Goal: Task Accomplishment & Management: Use online tool/utility

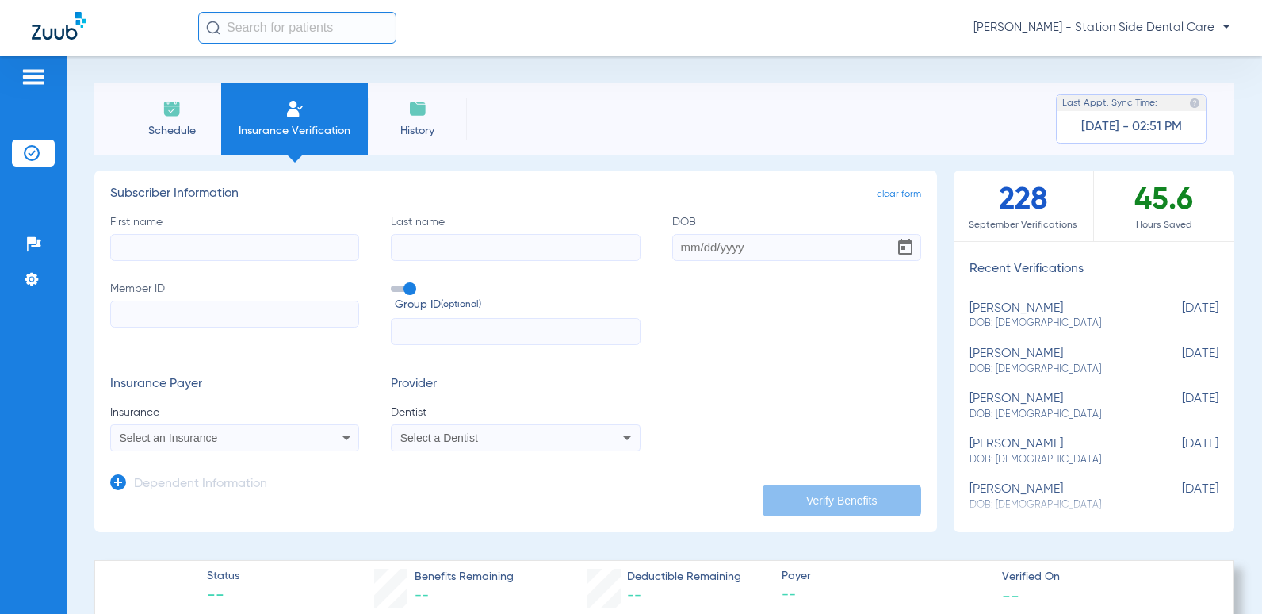
click at [167, 114] on img at bounding box center [172, 108] width 19 height 19
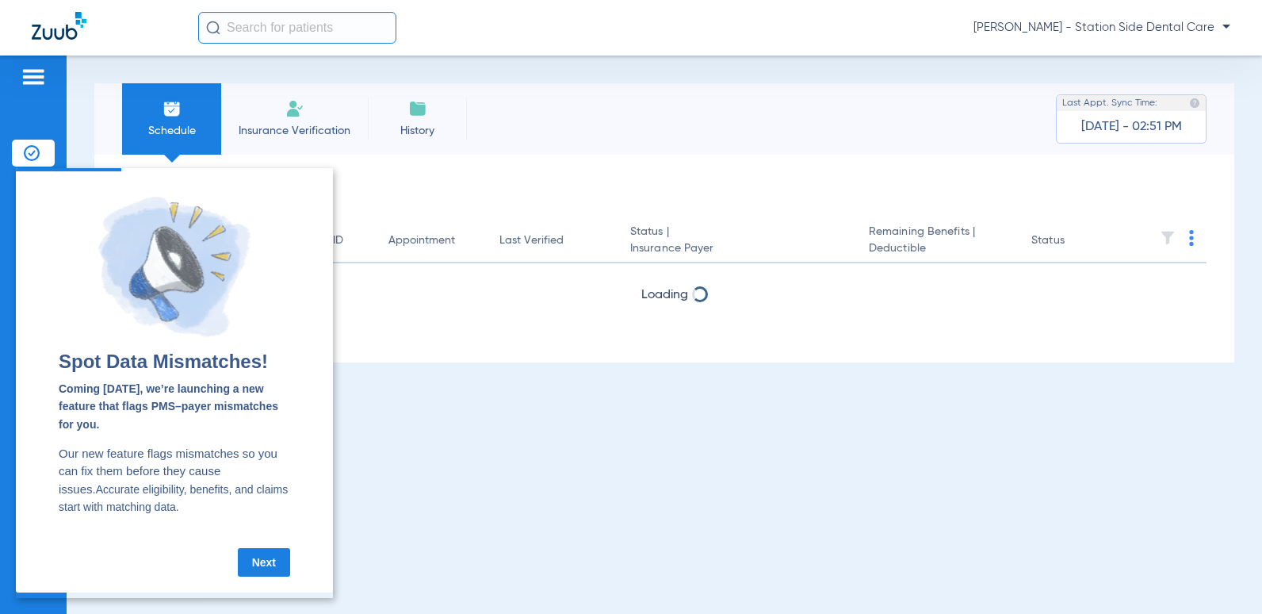
click at [266, 566] on link "Next" at bounding box center [264, 562] width 52 height 29
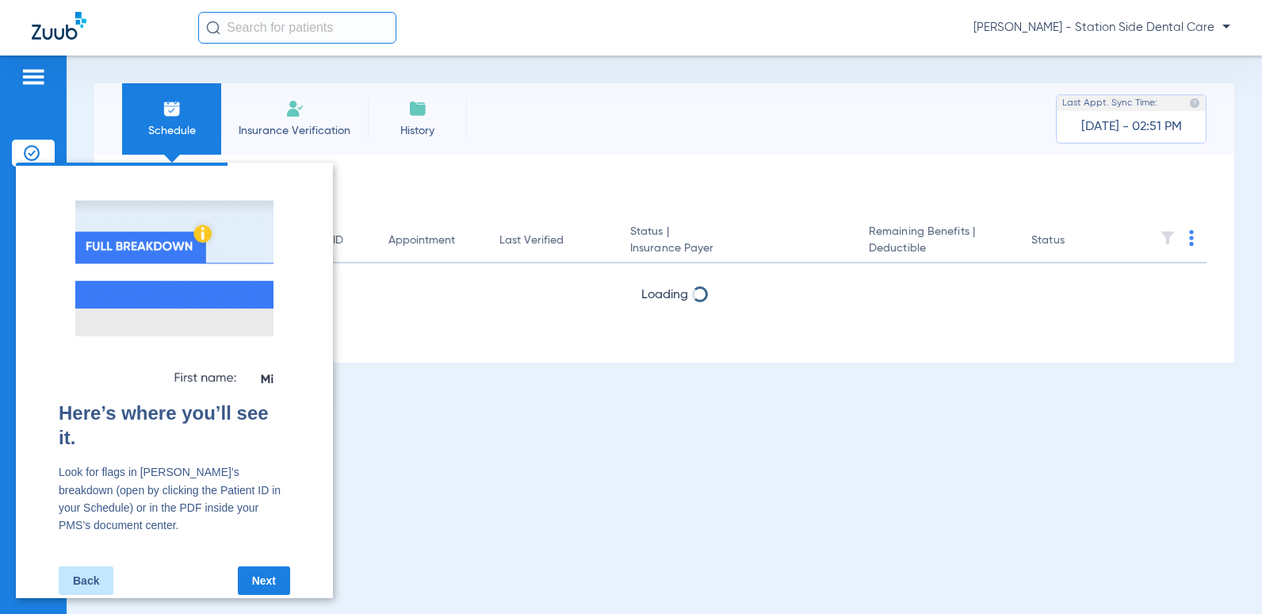
click at [257, 566] on link "Next" at bounding box center [264, 580] width 52 height 29
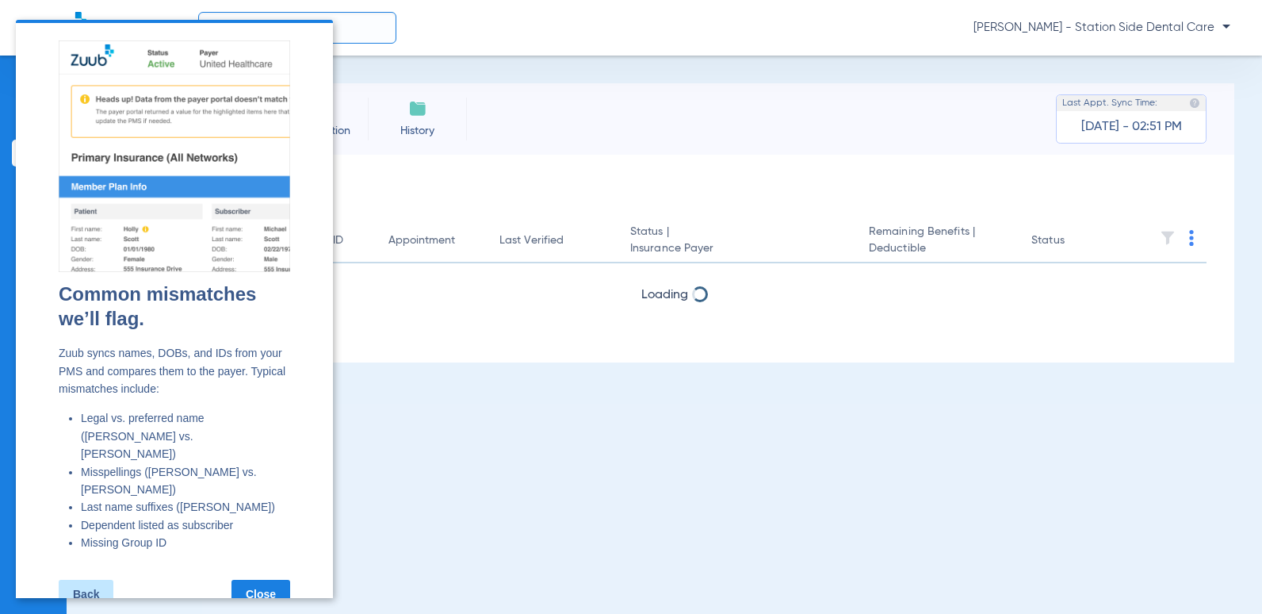
click at [263, 580] on link "Close" at bounding box center [261, 594] width 59 height 29
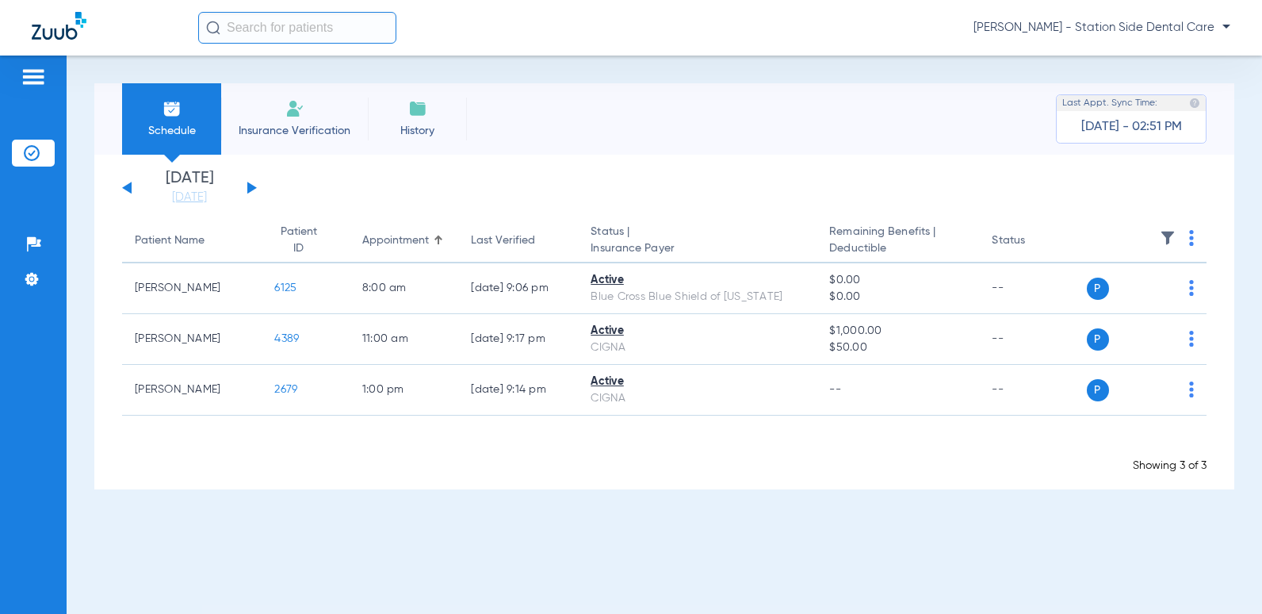
click at [252, 191] on div "[DATE] [DATE] [DATE] [DATE] [DATE] [DATE] [DATE] [DATE] [DATE] [DATE] [DATE] [D…" at bounding box center [189, 187] width 135 height 35
click at [249, 187] on button at bounding box center [252, 188] width 10 height 12
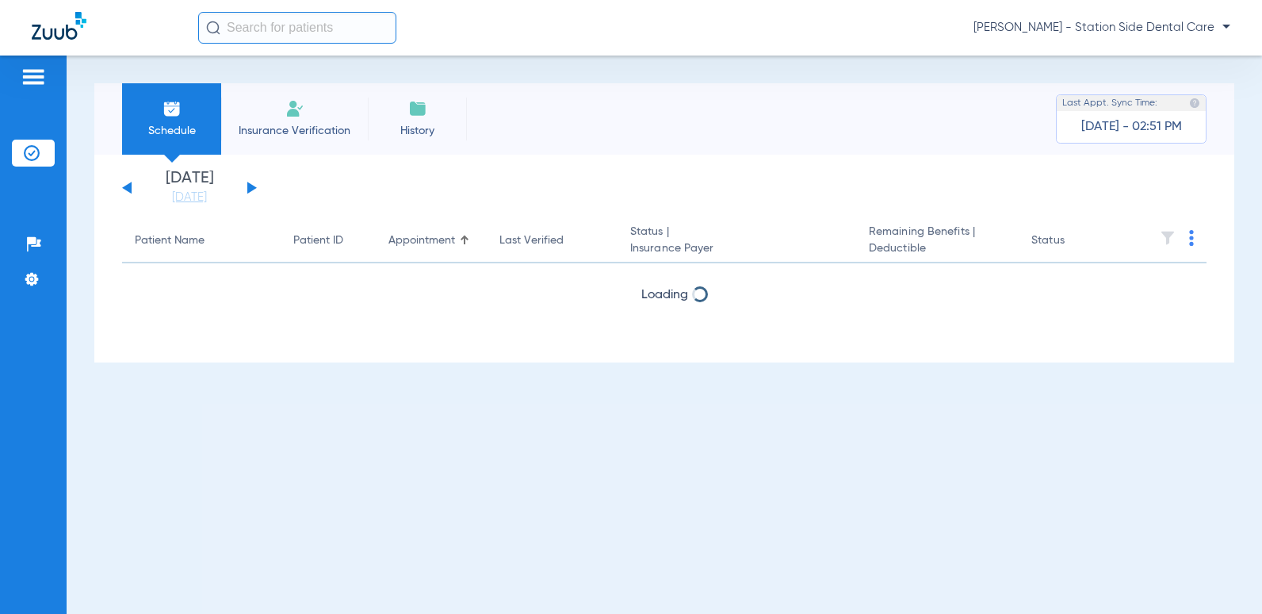
click at [249, 187] on button at bounding box center [252, 188] width 10 height 12
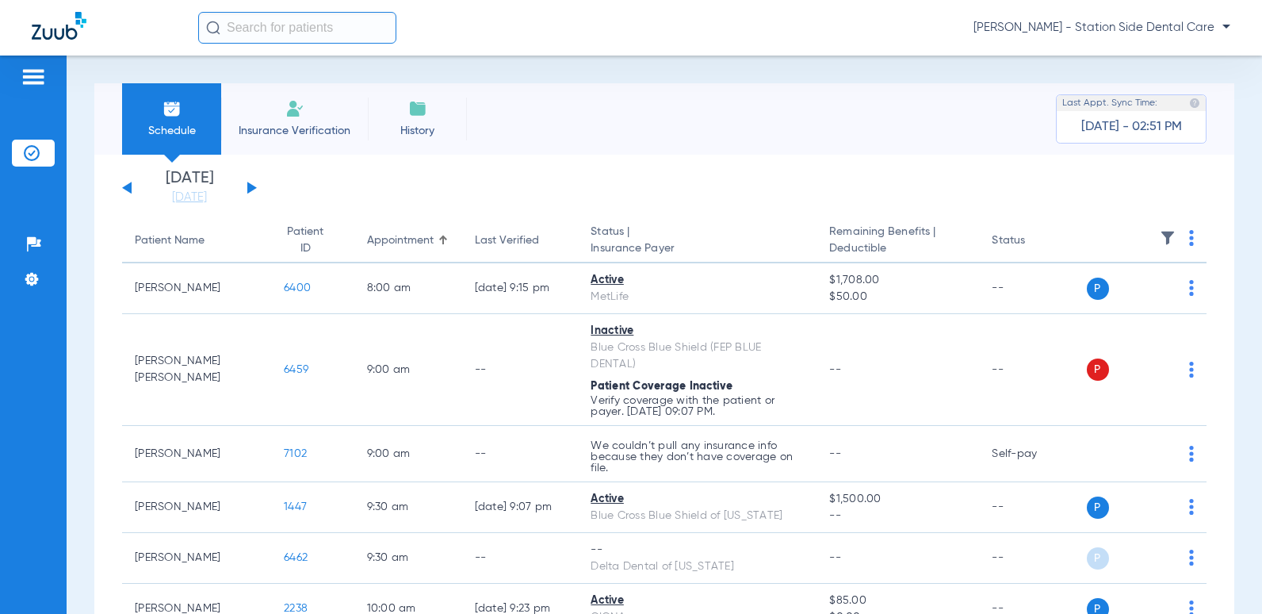
click at [249, 187] on button at bounding box center [252, 188] width 10 height 12
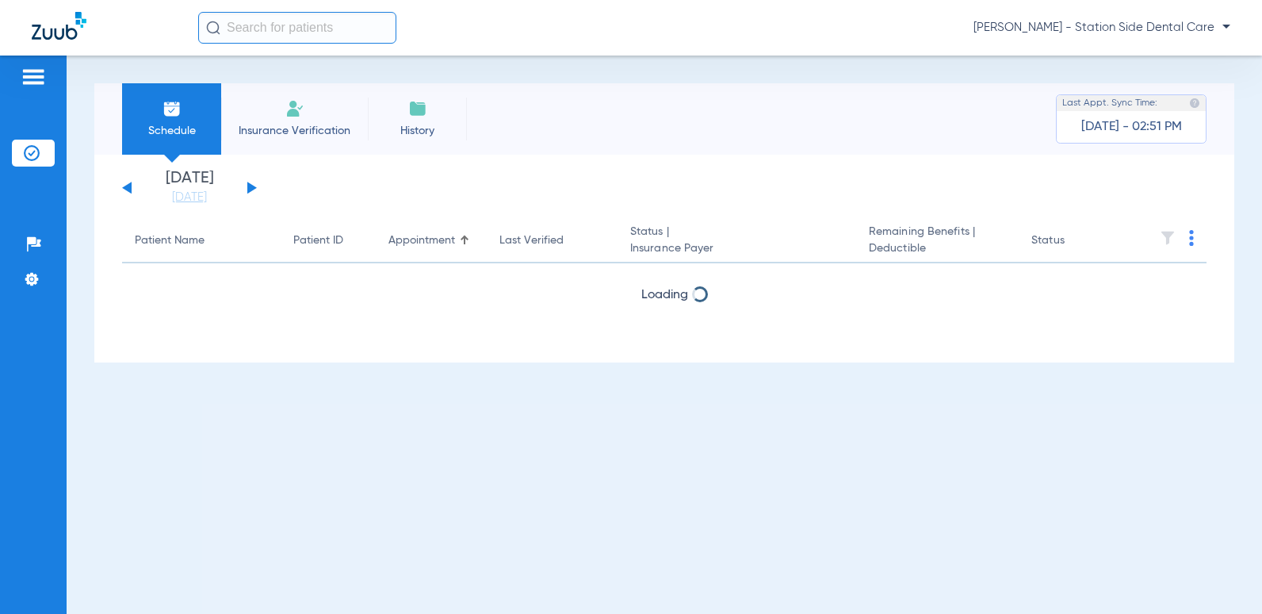
click at [249, 187] on button at bounding box center [252, 188] width 10 height 12
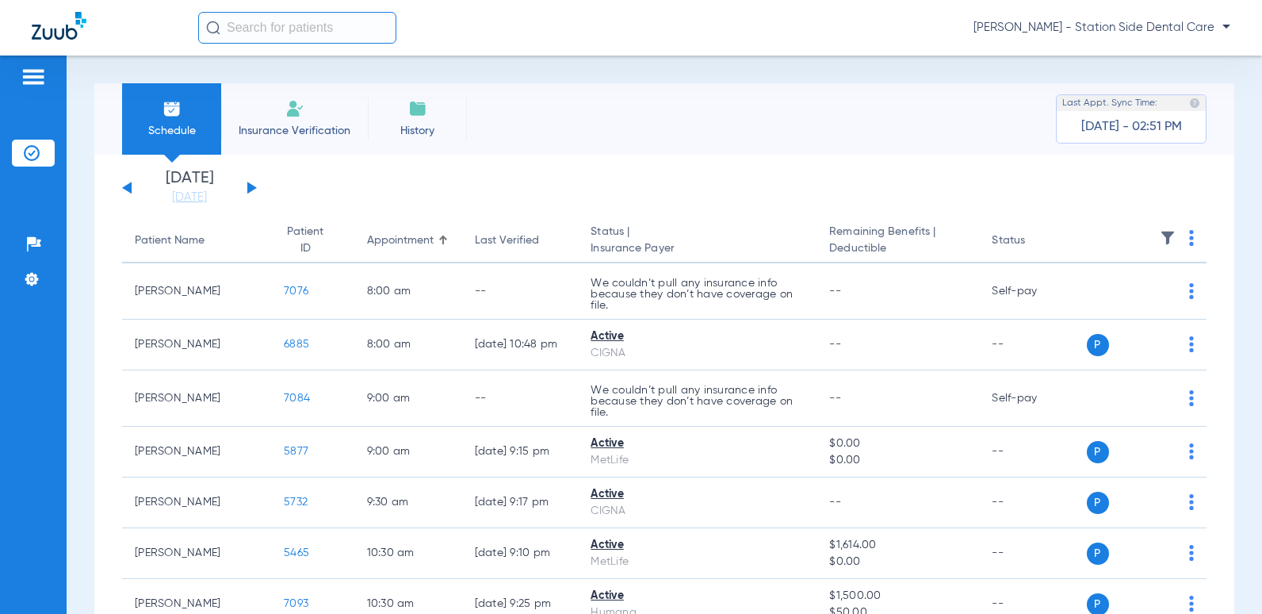
click at [249, 187] on button at bounding box center [252, 188] width 10 height 12
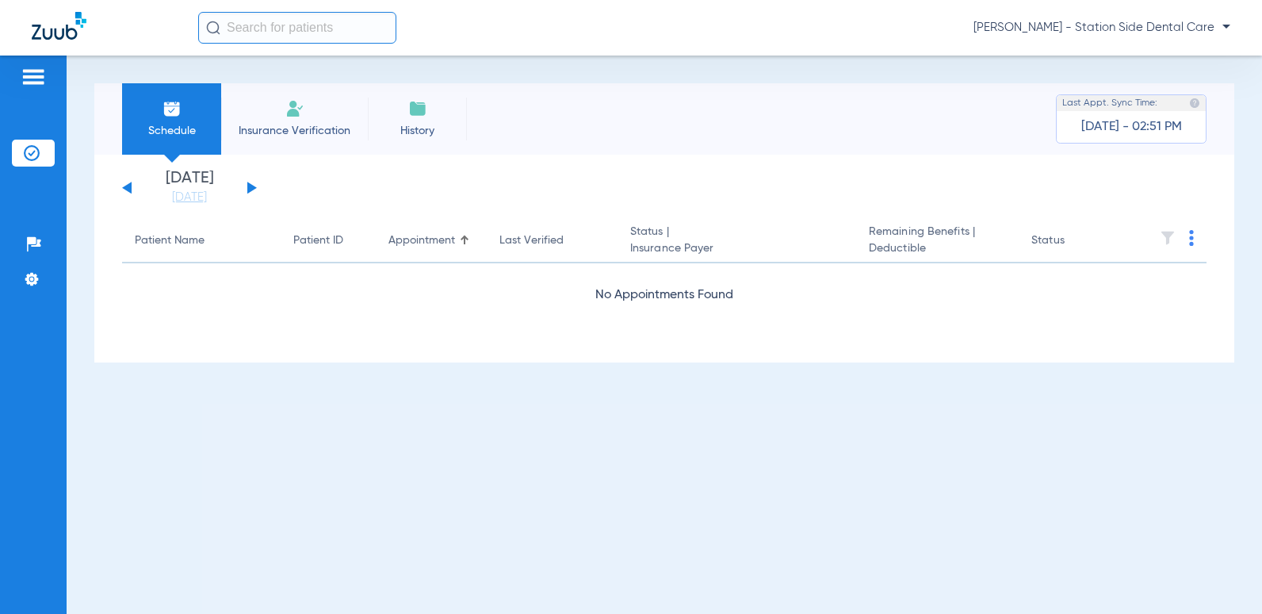
click at [249, 187] on button at bounding box center [252, 188] width 10 height 12
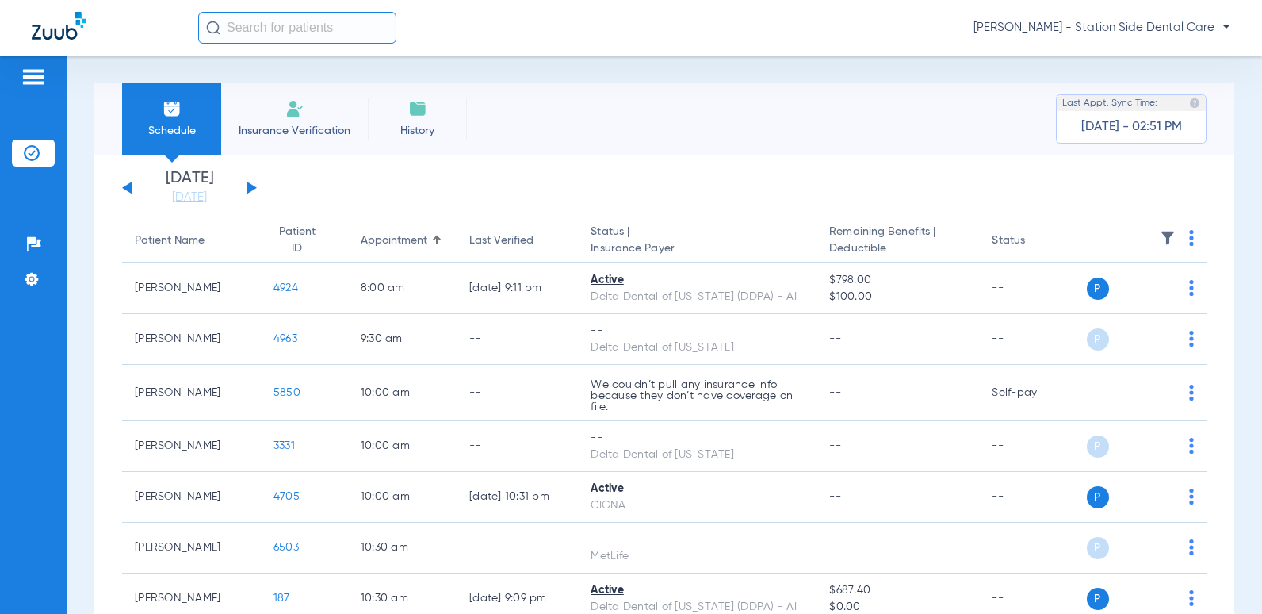
click at [249, 187] on button at bounding box center [252, 188] width 10 height 12
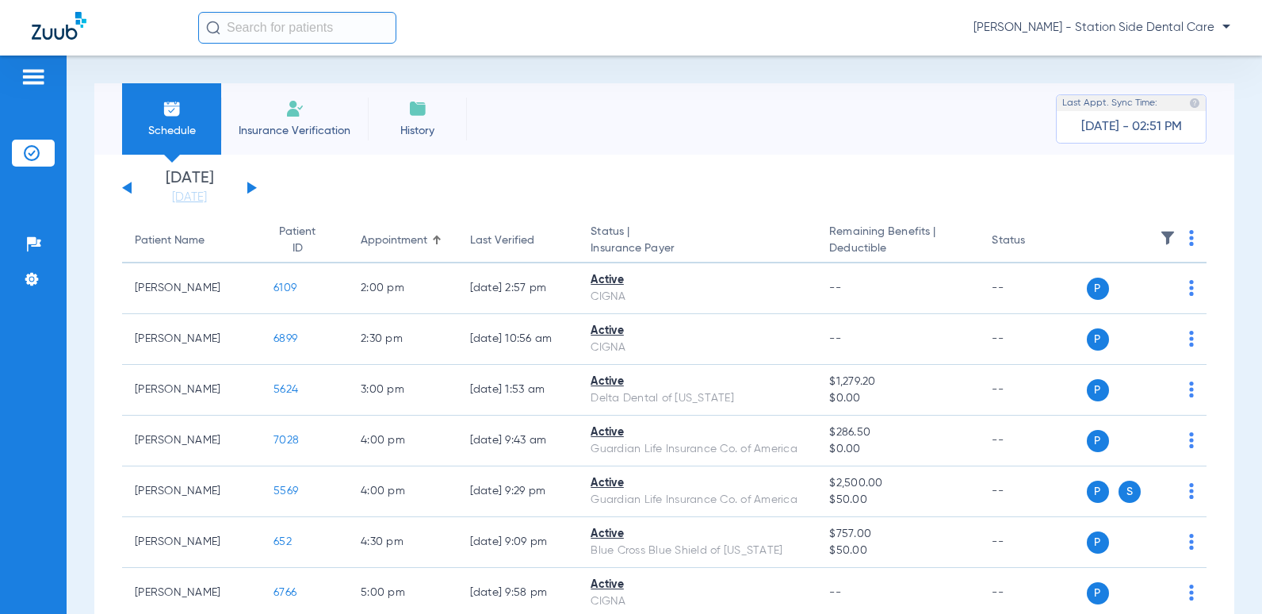
click at [249, 187] on button at bounding box center [252, 188] width 10 height 12
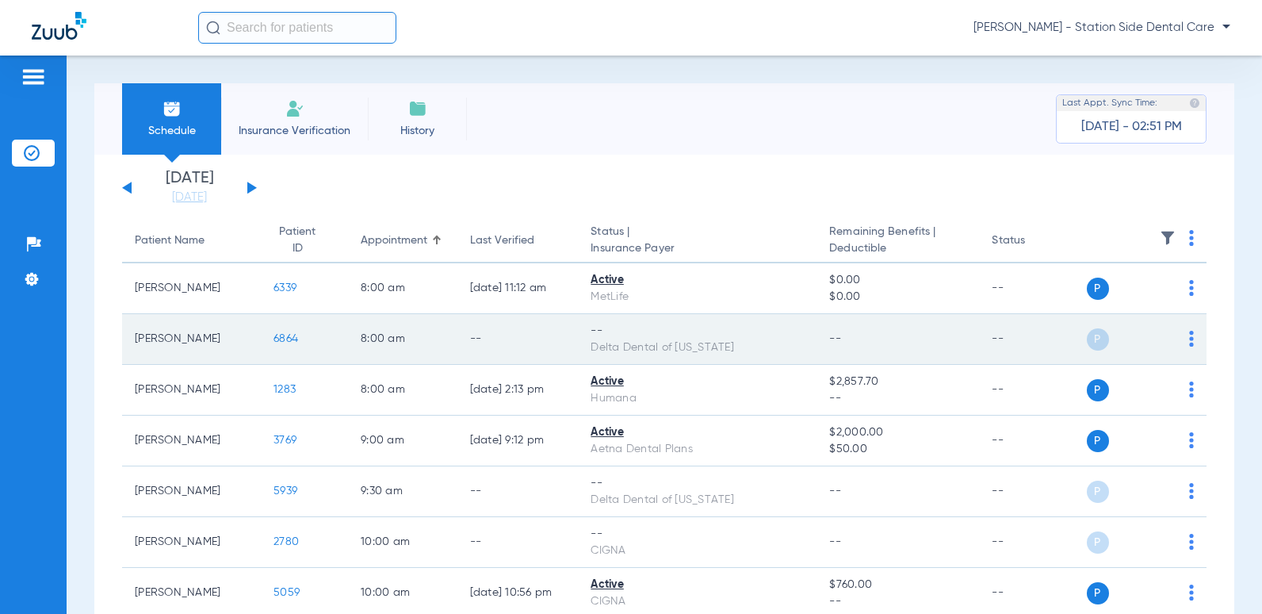
click at [1090, 343] on span "P" at bounding box center [1098, 339] width 22 height 22
click at [1189, 339] on img at bounding box center [1191, 339] width 5 height 16
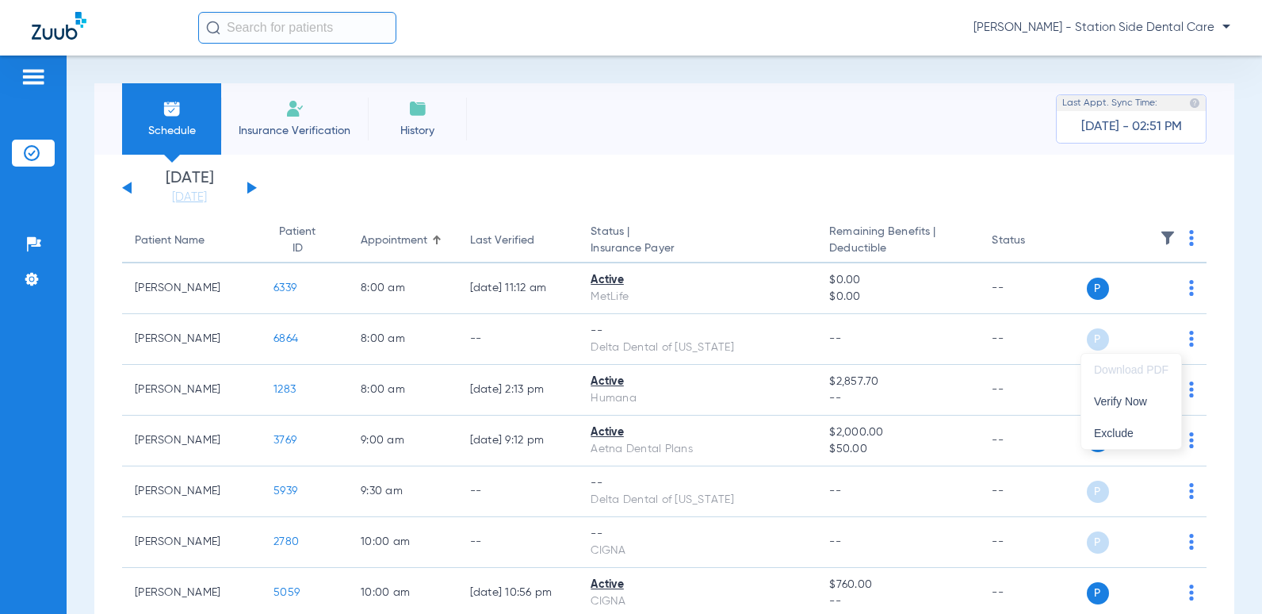
click at [277, 339] on div at bounding box center [631, 307] width 1262 height 614
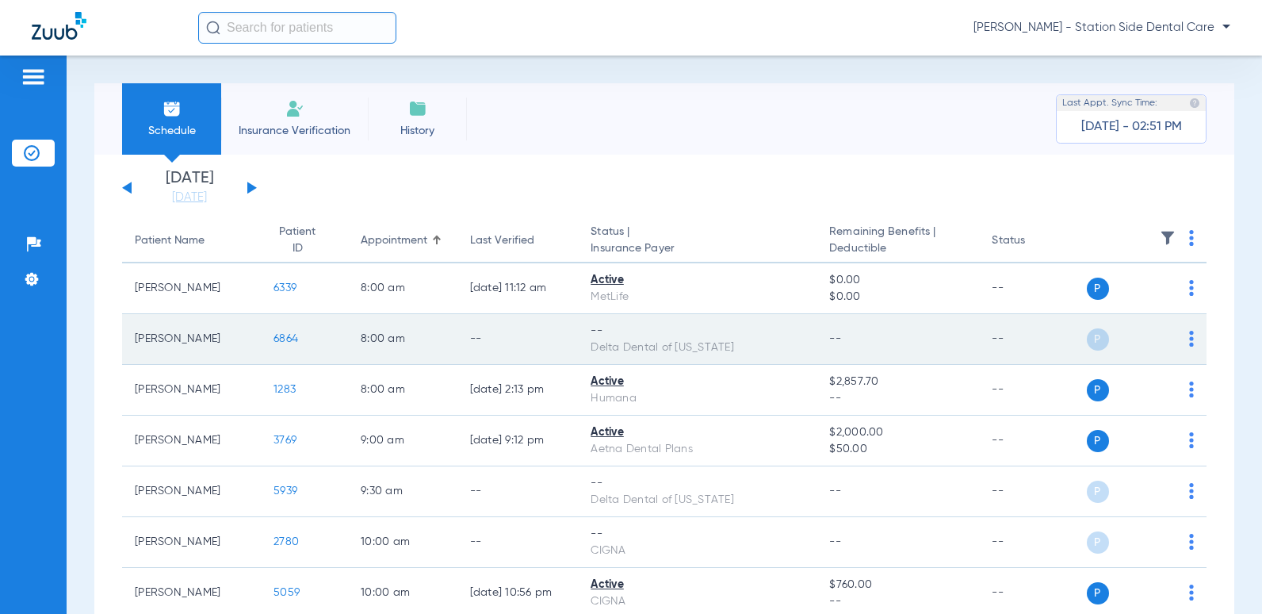
click at [274, 336] on span "6864" at bounding box center [286, 338] width 25 height 11
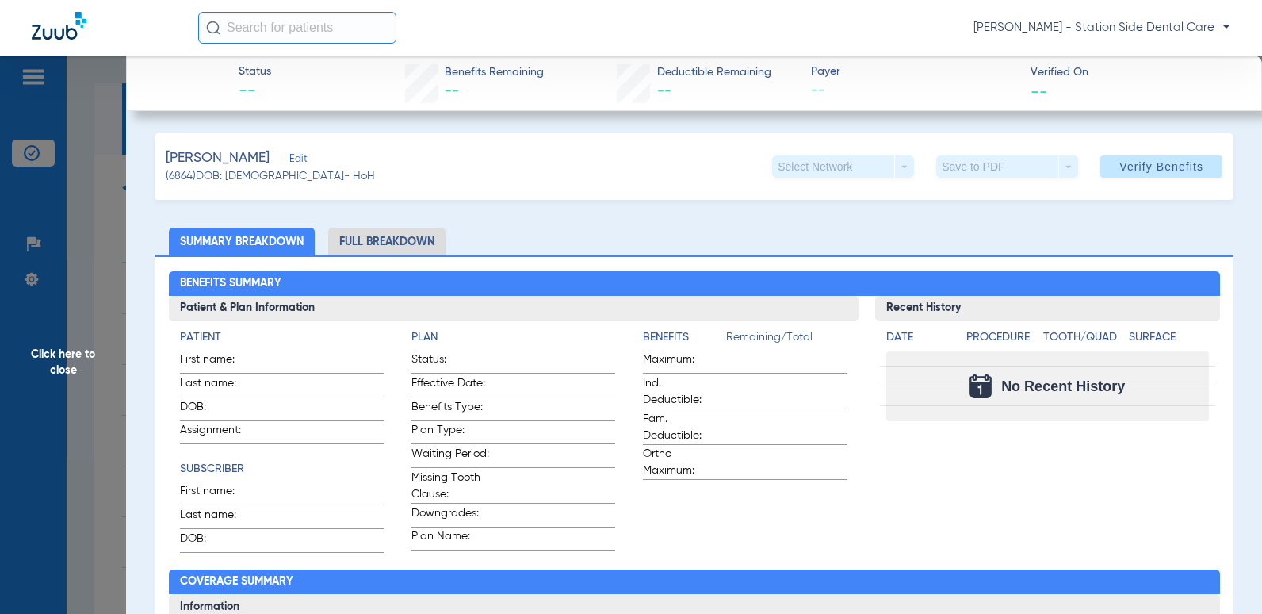
click at [1049, 76] on span "Verified On" at bounding box center [1134, 72] width 206 height 17
click at [78, 362] on span "Click here to close" at bounding box center [63, 363] width 126 height 614
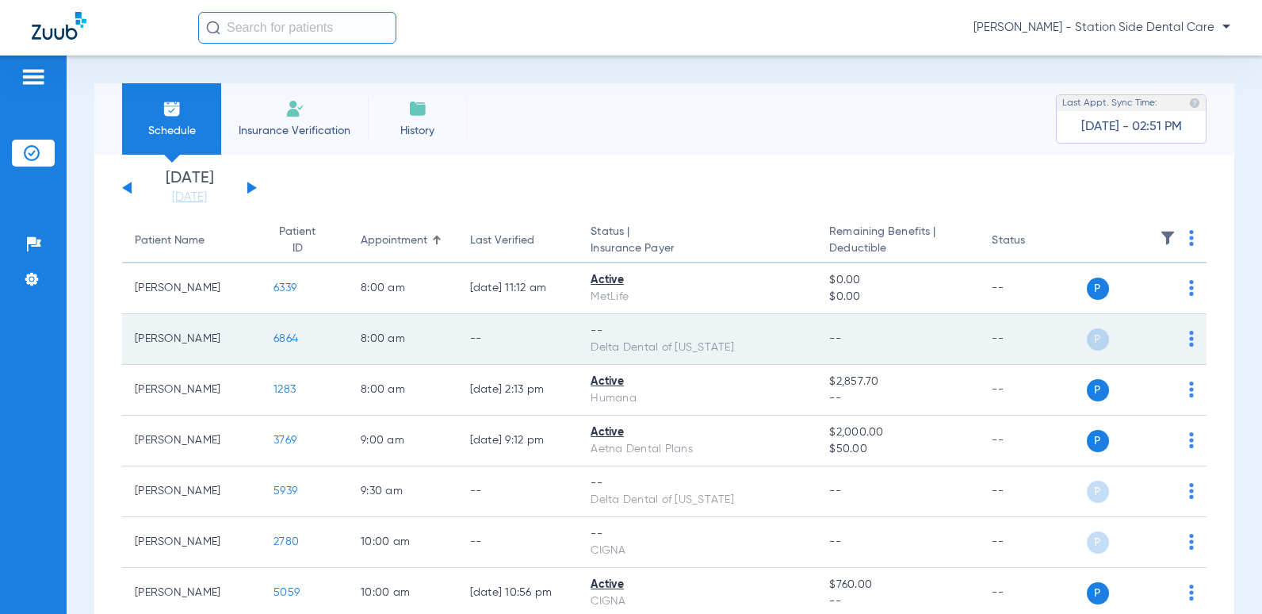
click at [1185, 338] on td "P S" at bounding box center [1147, 339] width 121 height 51
click at [1189, 340] on img at bounding box center [1191, 339] width 5 height 16
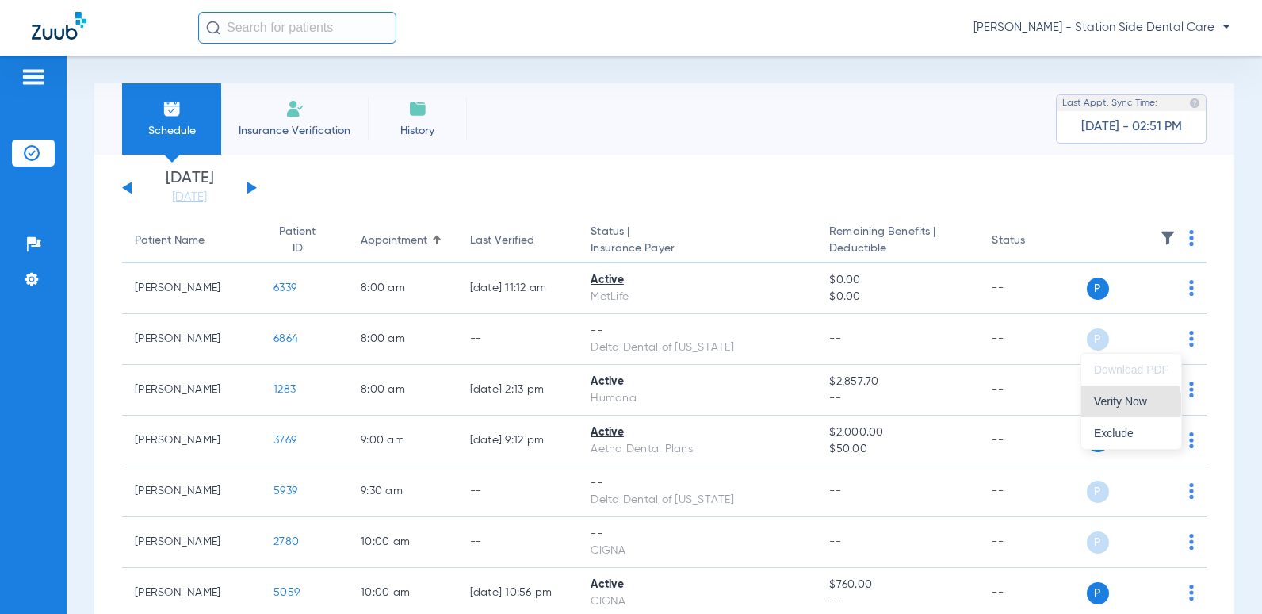
drag, startPoint x: 1123, startPoint y: 404, endPoint x: 1208, endPoint y: 331, distance: 112.4
click at [1122, 404] on span "Verify Now" at bounding box center [1131, 401] width 75 height 11
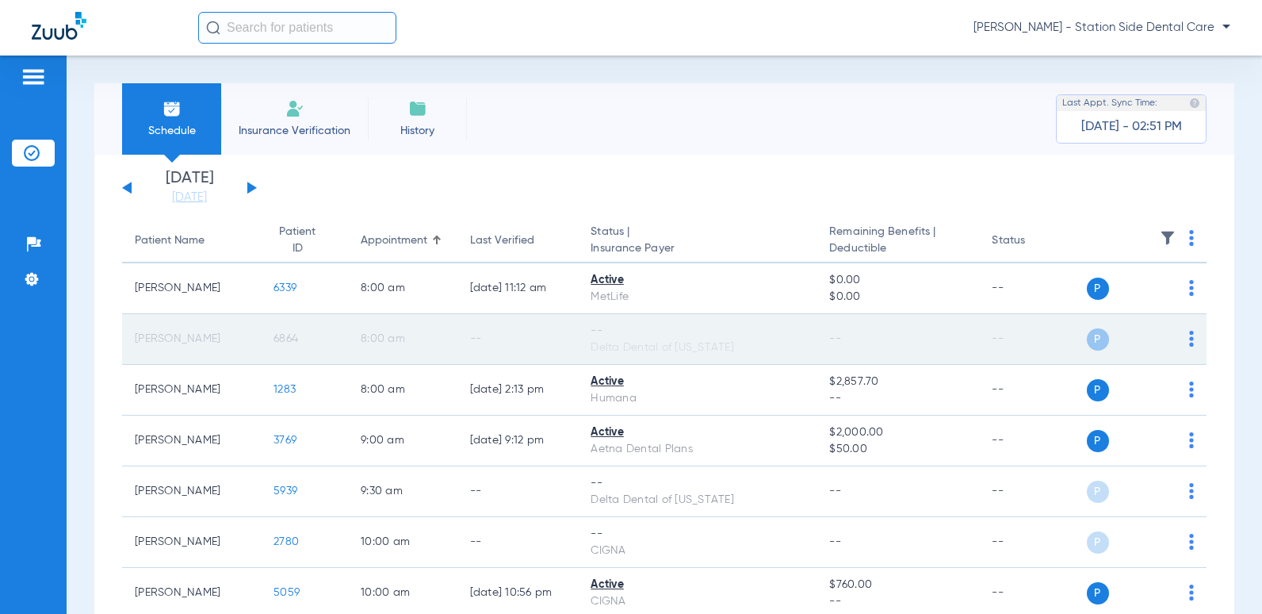
click at [1189, 338] on img at bounding box center [1191, 339] width 5 height 16
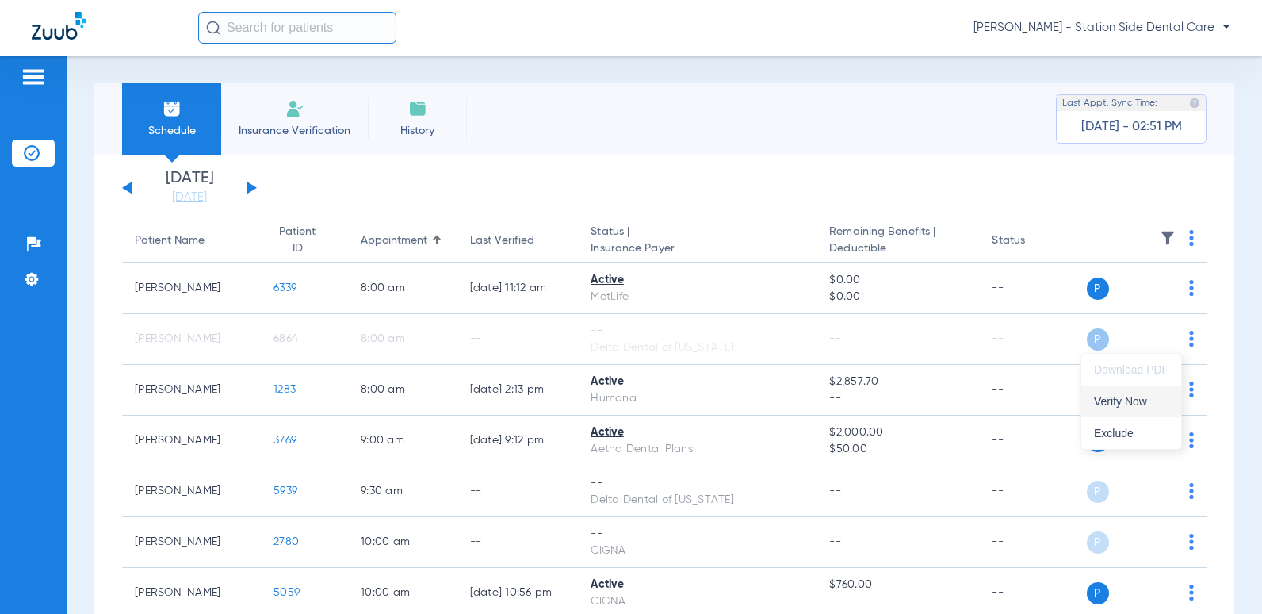
click at [1130, 400] on span "Verify Now" at bounding box center [1131, 401] width 75 height 11
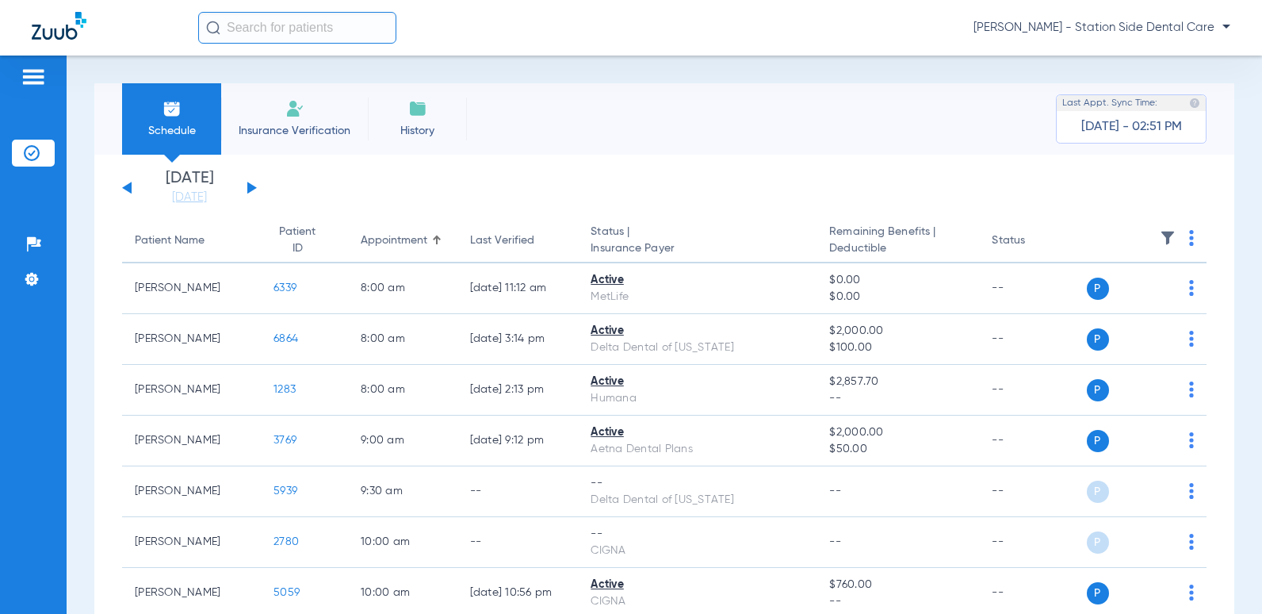
click at [907, 134] on div "Schedule Insurance Verification History Last Appt. Sync Time: Today - 02:51 PM" at bounding box center [664, 118] width 1140 height 71
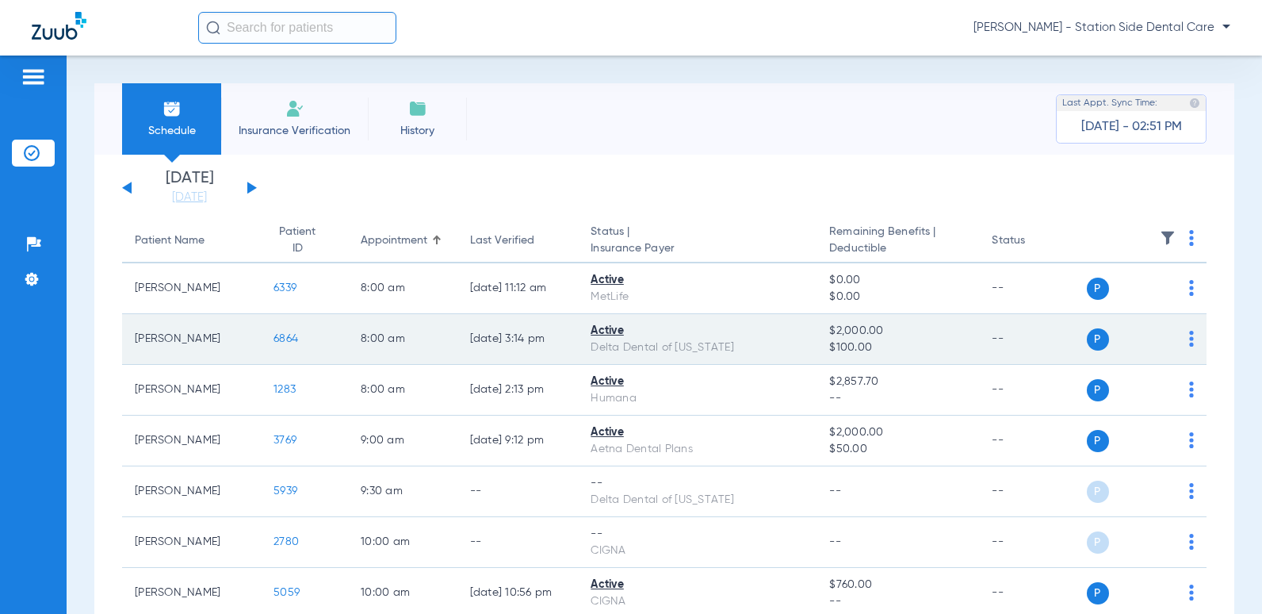
click at [278, 343] on span "6864" at bounding box center [286, 338] width 25 height 11
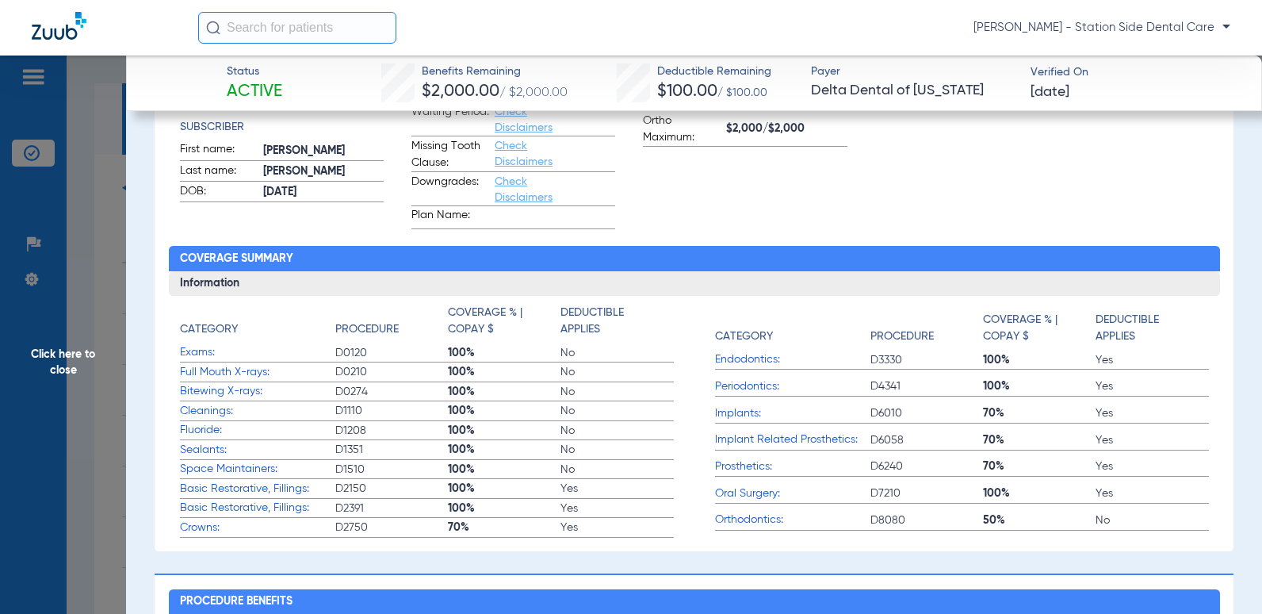
scroll to position [276, 0]
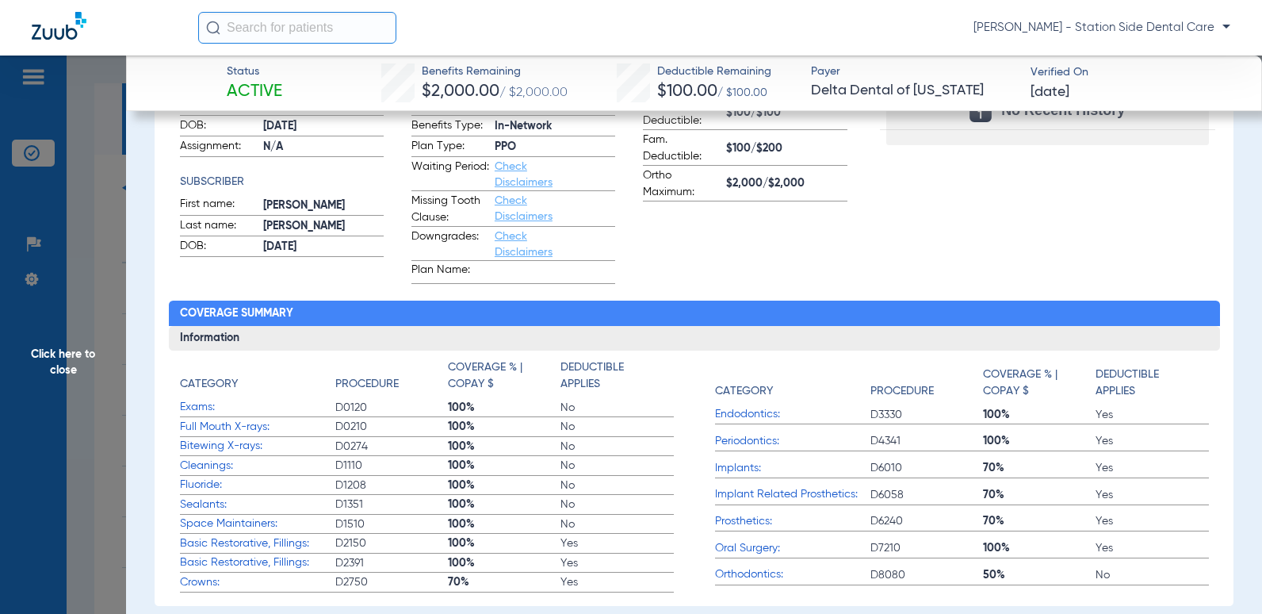
click at [504, 205] on link "Check Disclaimers" at bounding box center [524, 208] width 58 height 27
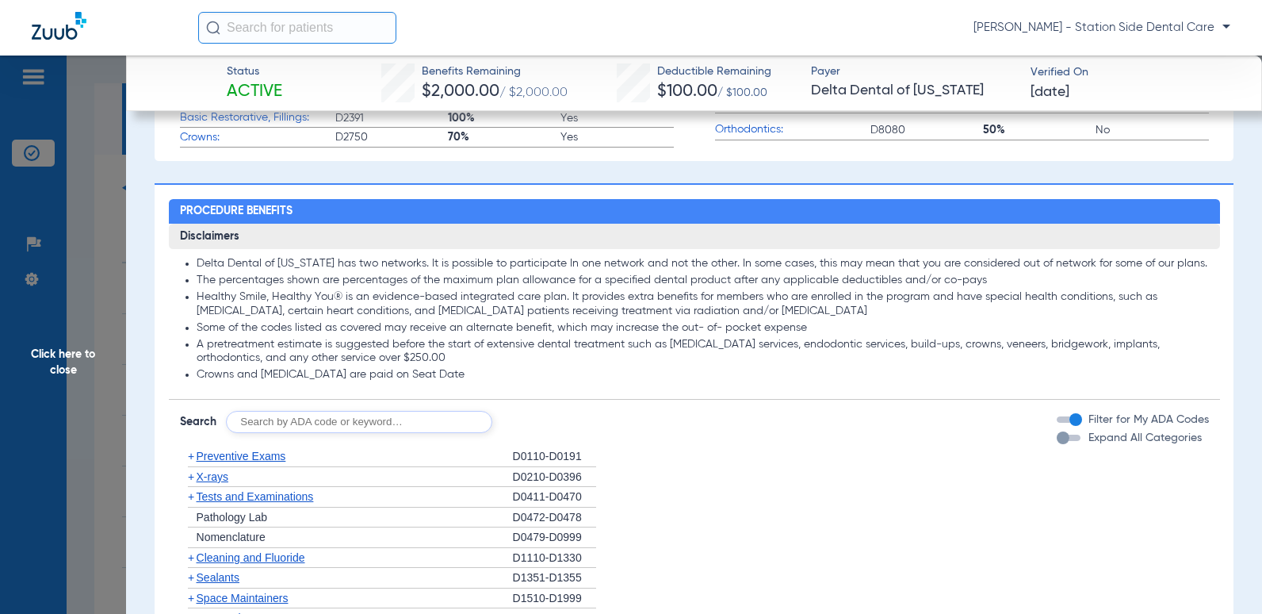
scroll to position [787, 0]
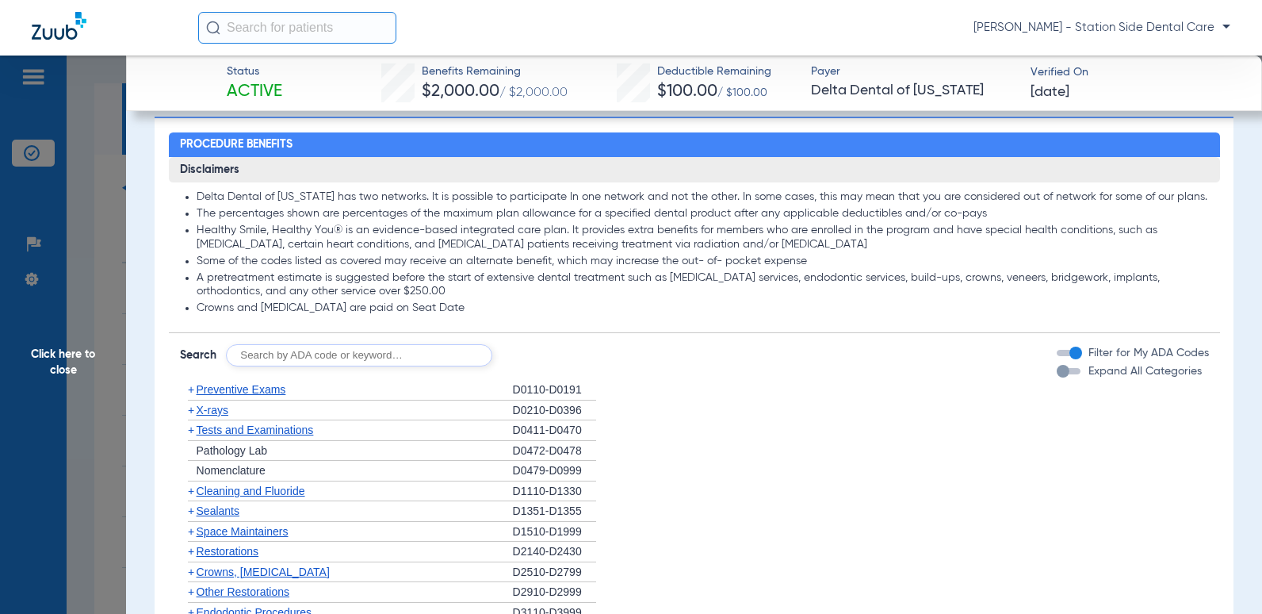
drag, startPoint x: 469, startPoint y: 307, endPoint x: 186, endPoint y: 199, distance: 302.9
click at [186, 199] on ul "Delta Dental of Virginia has two networks. lt is possible to participate In one…" at bounding box center [694, 252] width 1029 height 125
click at [1057, 372] on div "button" at bounding box center [1063, 371] width 13 height 13
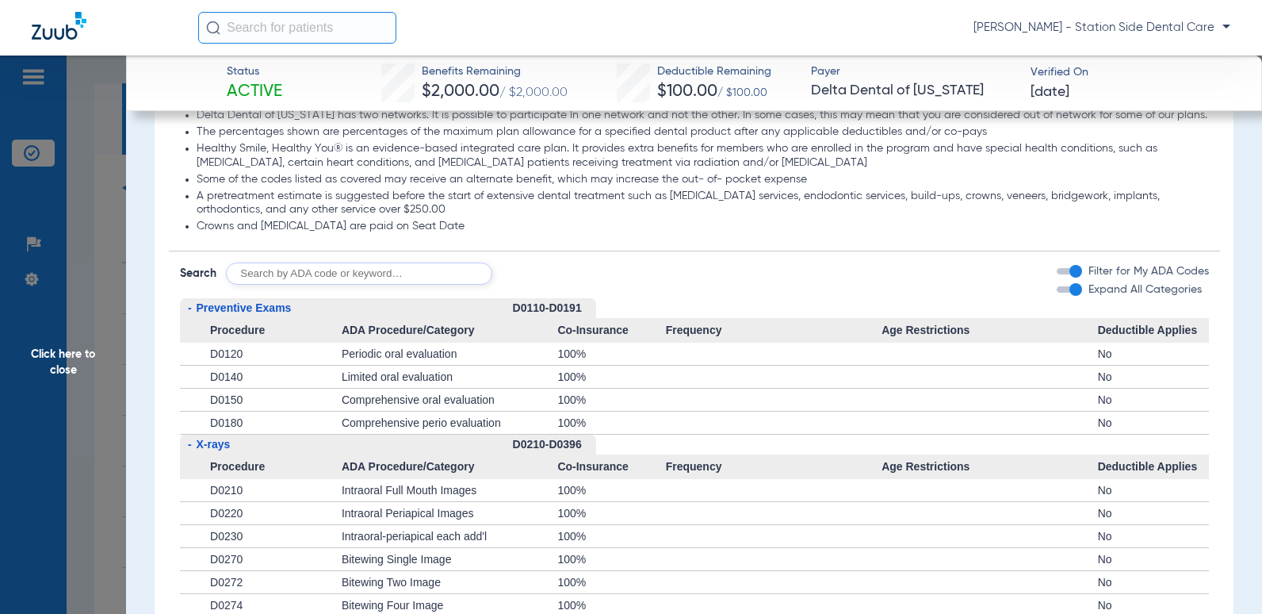
scroll to position [868, 0]
drag, startPoint x: 948, startPoint y: 288, endPoint x: 929, endPoint y: 296, distance: 21.4
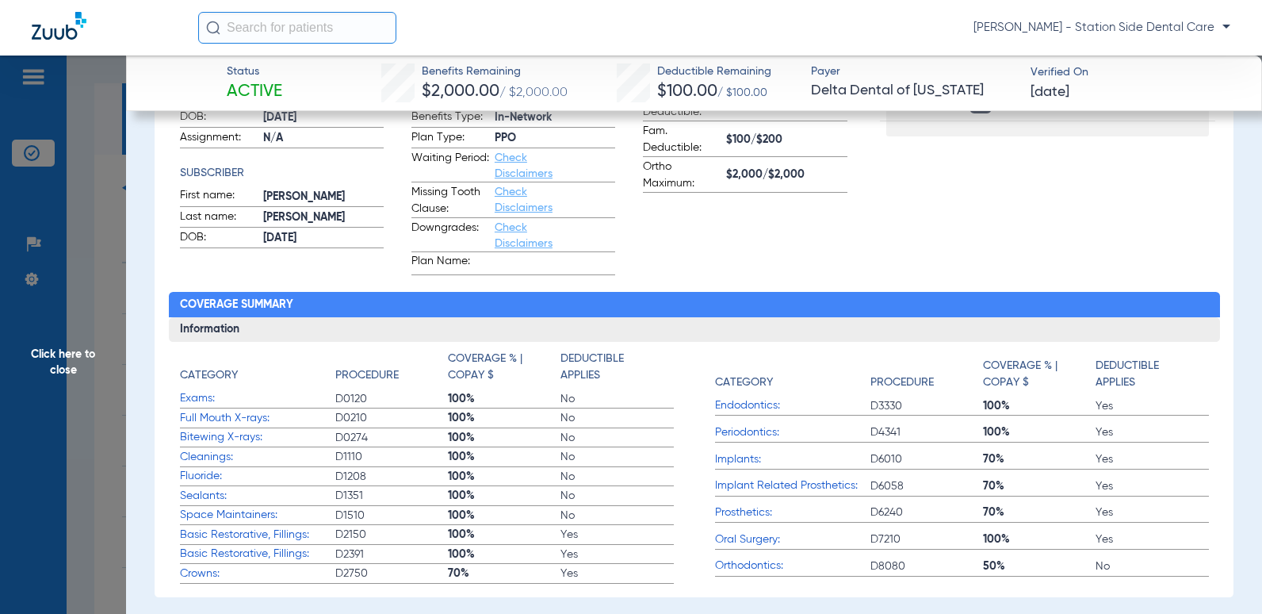
scroll to position [75, 0]
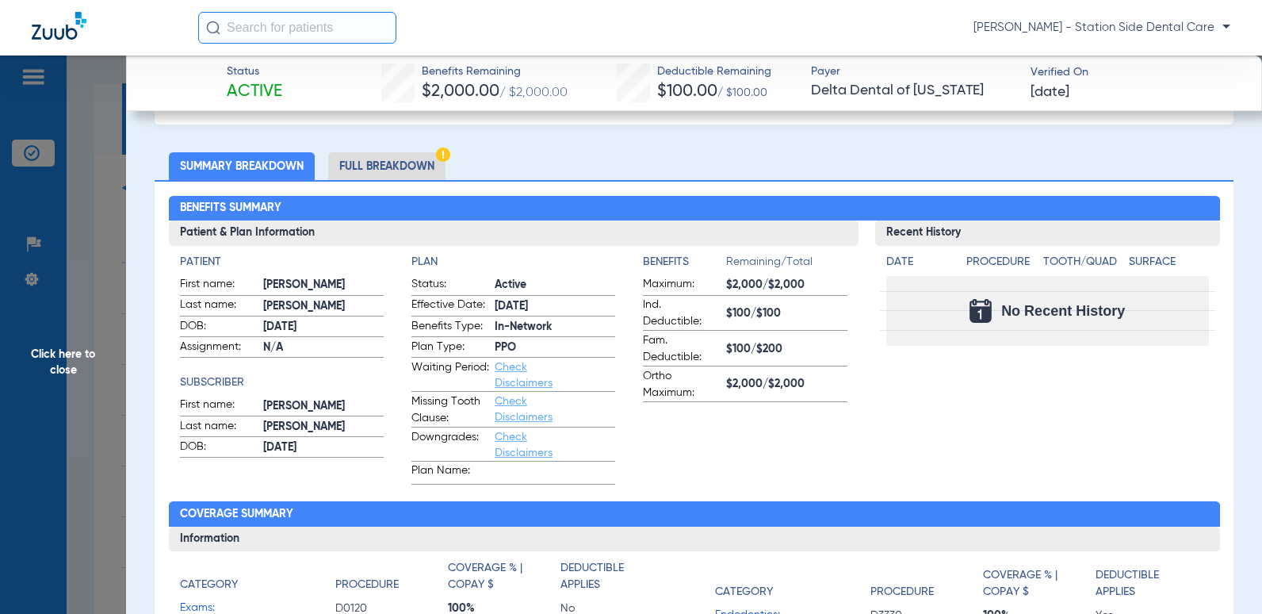
click at [514, 382] on link "Check Disclaimers" at bounding box center [524, 375] width 58 height 27
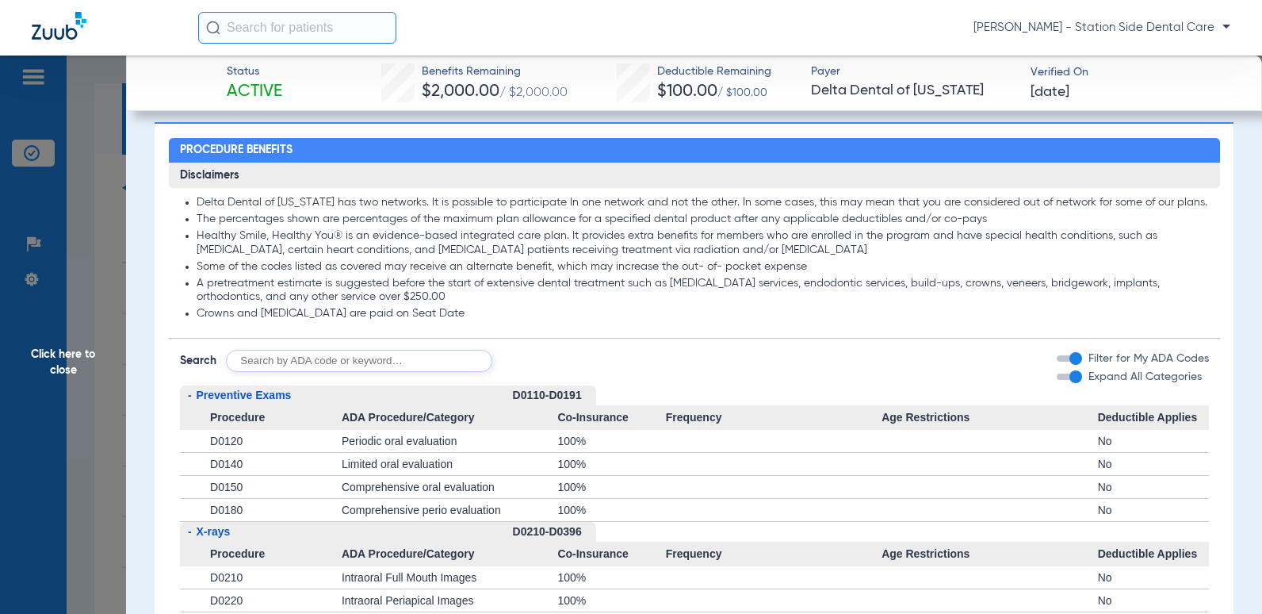
scroll to position [787, 0]
